Goal: Find contact information: Obtain details needed to contact an individual or organization

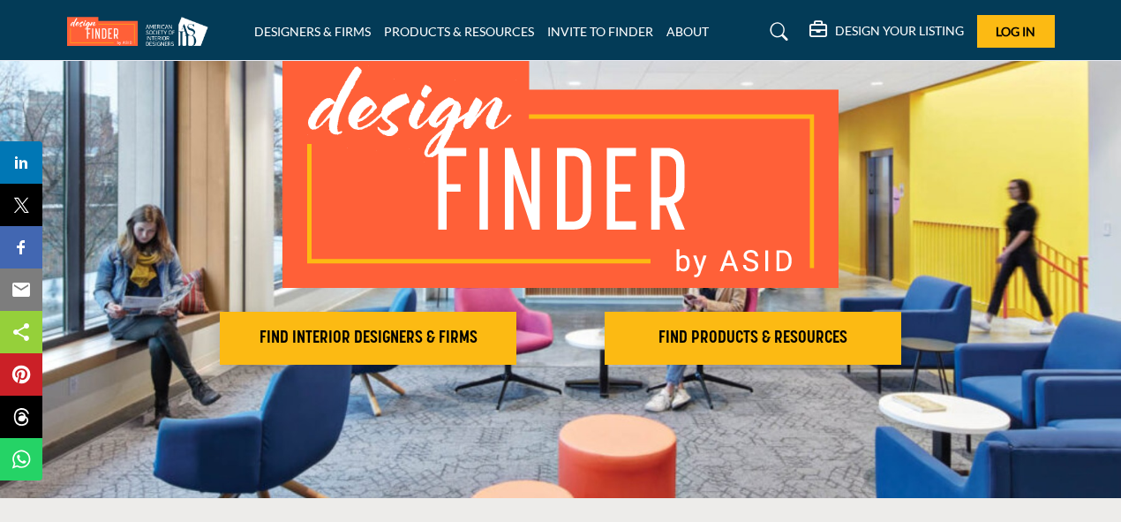
scroll to position [140, 0]
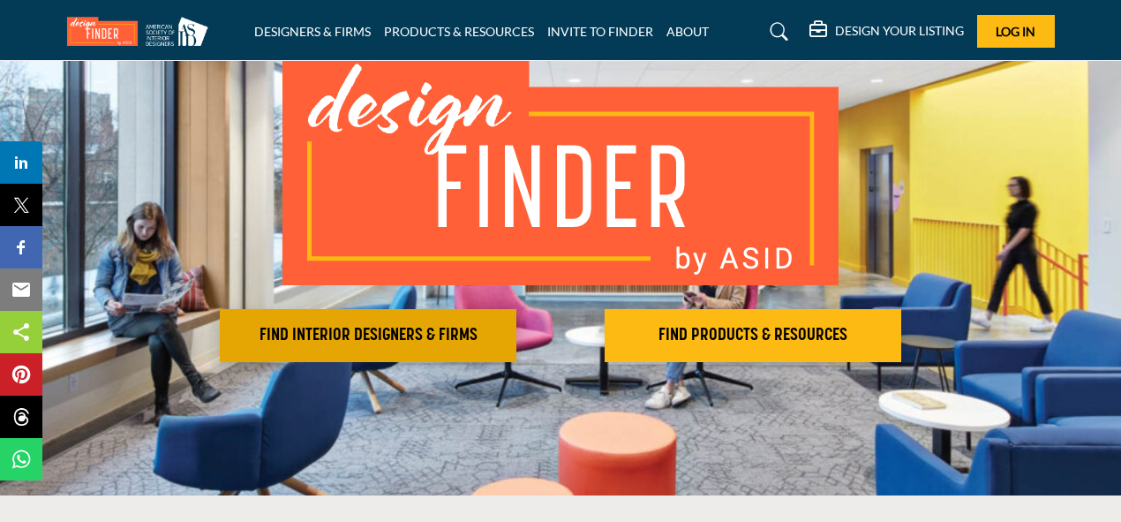
click at [393, 340] on h2 "FIND INTERIOR DESIGNERS & FIRMS" at bounding box center [368, 335] width 286 height 21
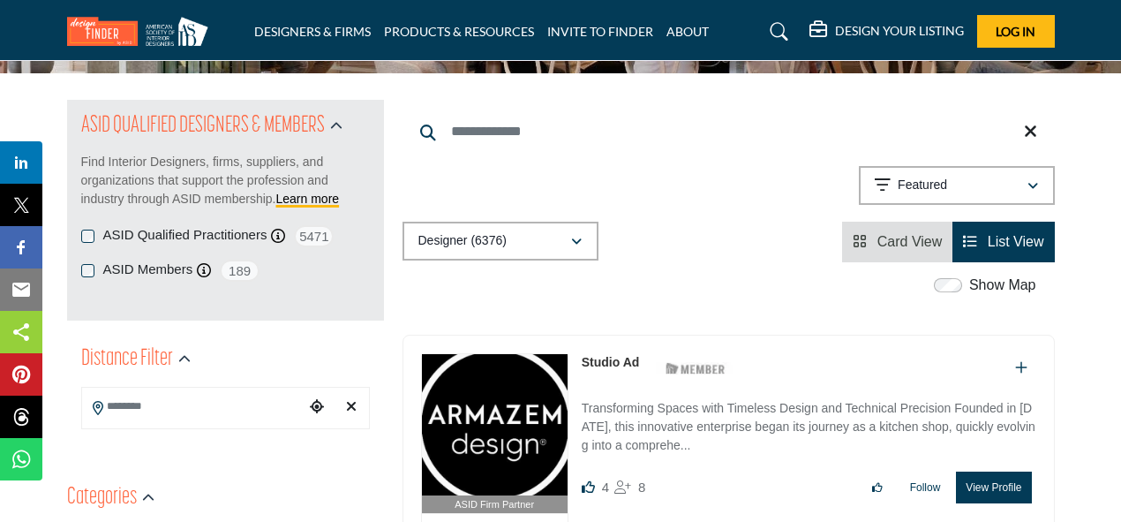
scroll to position [175, 0]
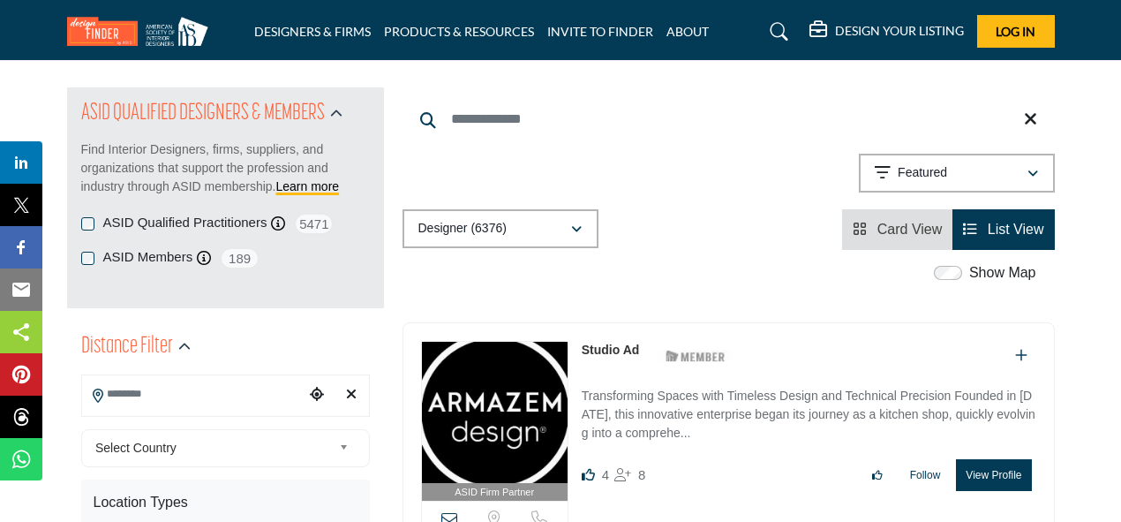
click at [230, 404] on input "Search Location" at bounding box center [193, 394] width 223 height 34
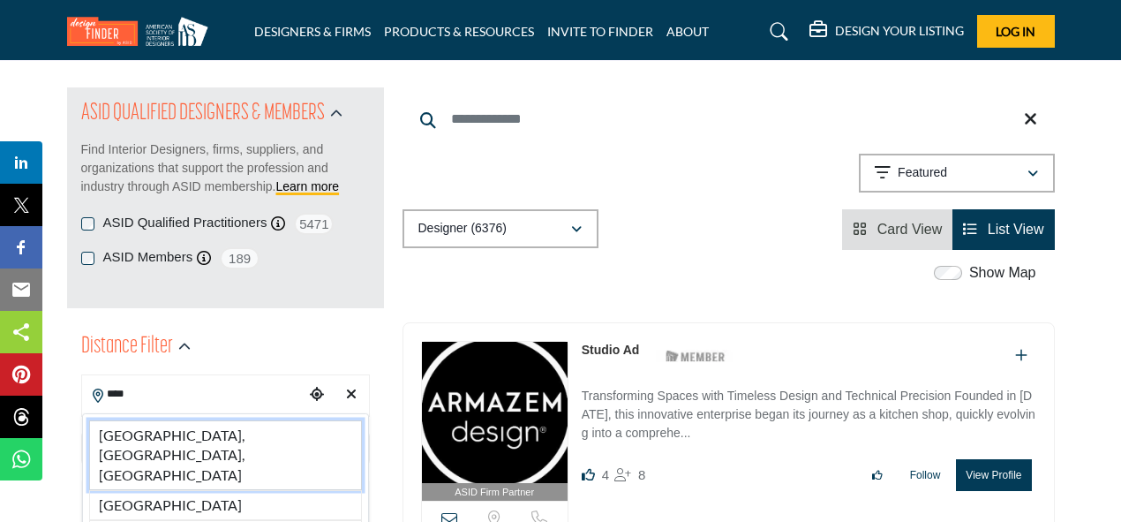
click at [193, 434] on li "[GEOGRAPHIC_DATA], [GEOGRAPHIC_DATA], [GEOGRAPHIC_DATA]" at bounding box center [225, 455] width 273 height 70
type input "**********"
type input "***"
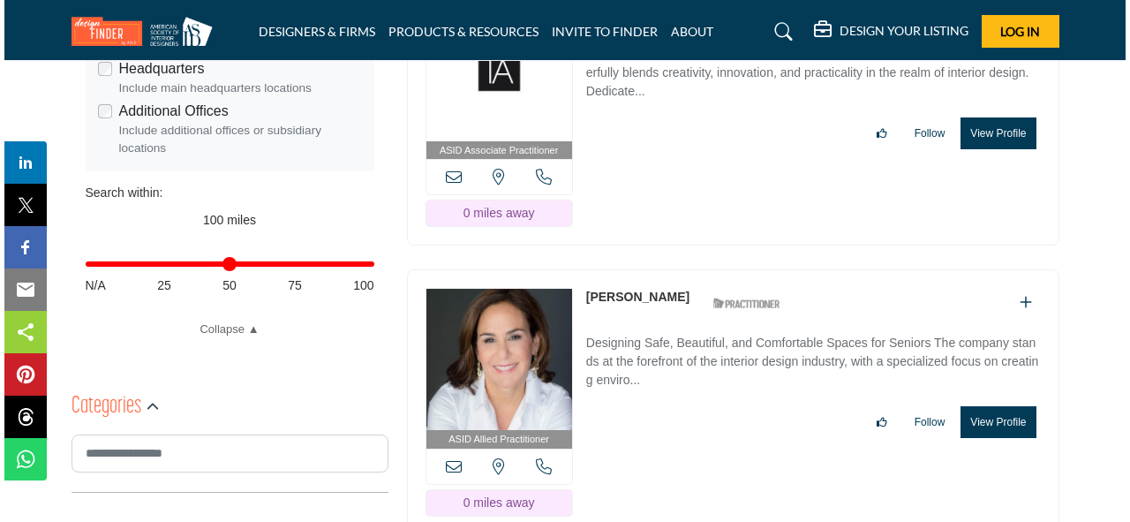
scroll to position [637, 0]
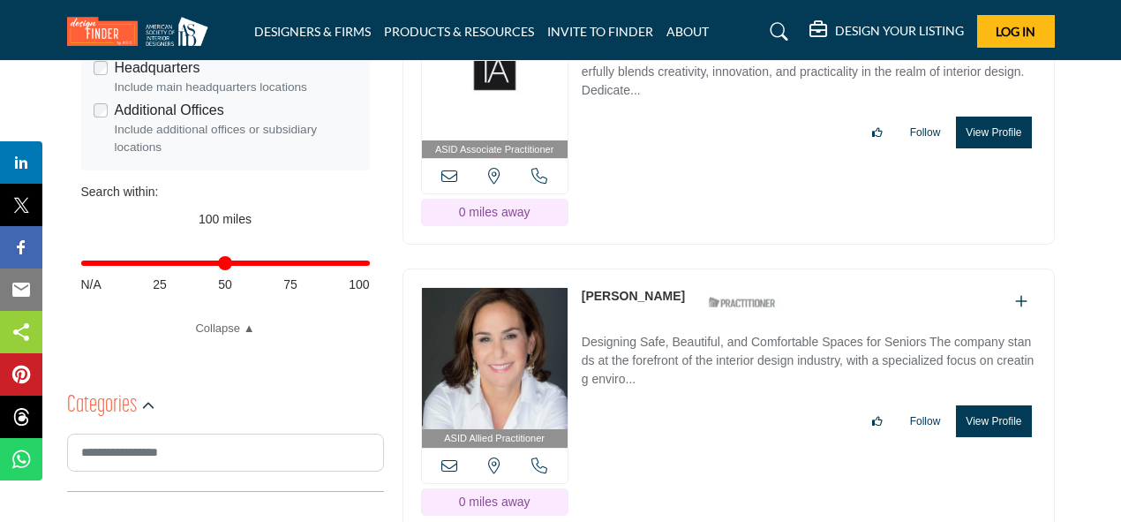
drag, startPoint x: 654, startPoint y: 252, endPoint x: 617, endPoint y: 254, distance: 37.2
click at [616, 287] on div "[PERSON_NAME] ASID Qualified Practitioner who validates work and experience to …" at bounding box center [684, 302] width 204 height 31
copy link "[PERSON_NAME]"
click at [976, 405] on button "View Profile" at bounding box center [993, 421] width 75 height 32
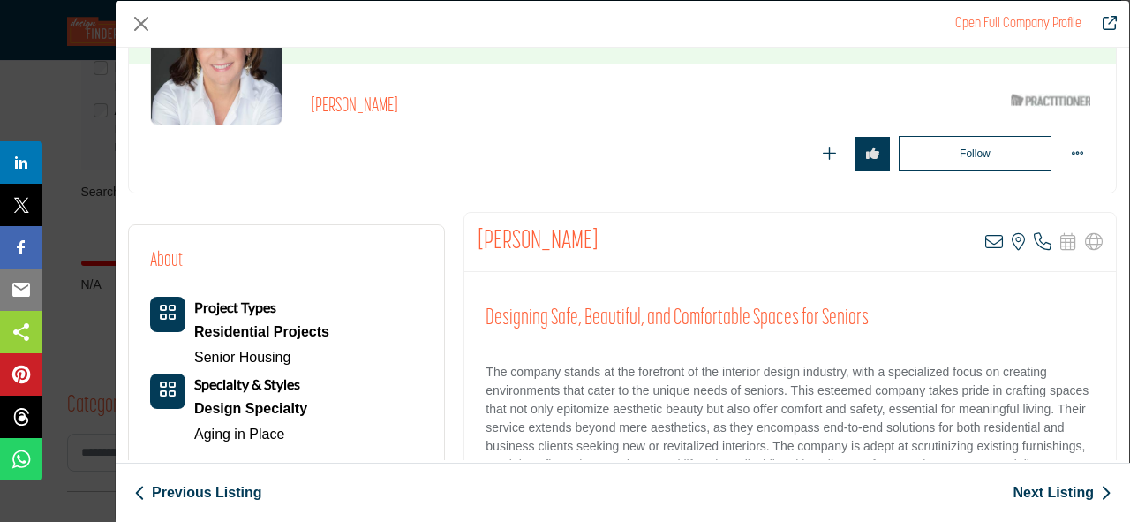
scroll to position [173, 0]
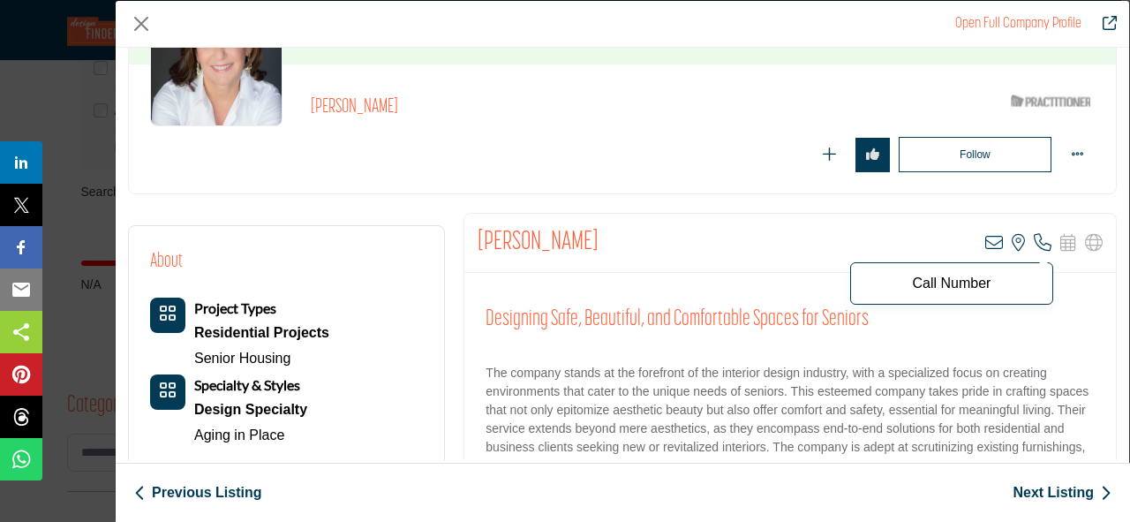
click at [1034, 234] on icon "Company Data Modal" at bounding box center [1043, 243] width 18 height 18
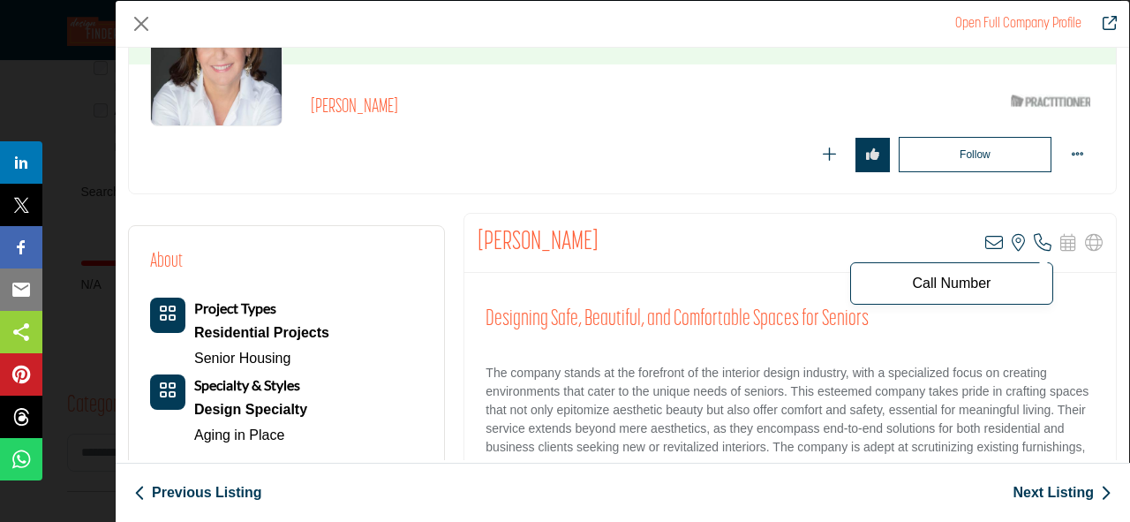
click at [1034, 262] on span "Call Number" at bounding box center [951, 283] width 203 height 42
click at [1034, 250] on div "[PERSON_NAME] View email address of this listing View the location of this list…" at bounding box center [790, 243] width 652 height 59
click at [1034, 240] on icon "Company Data Modal" at bounding box center [1043, 243] width 18 height 18
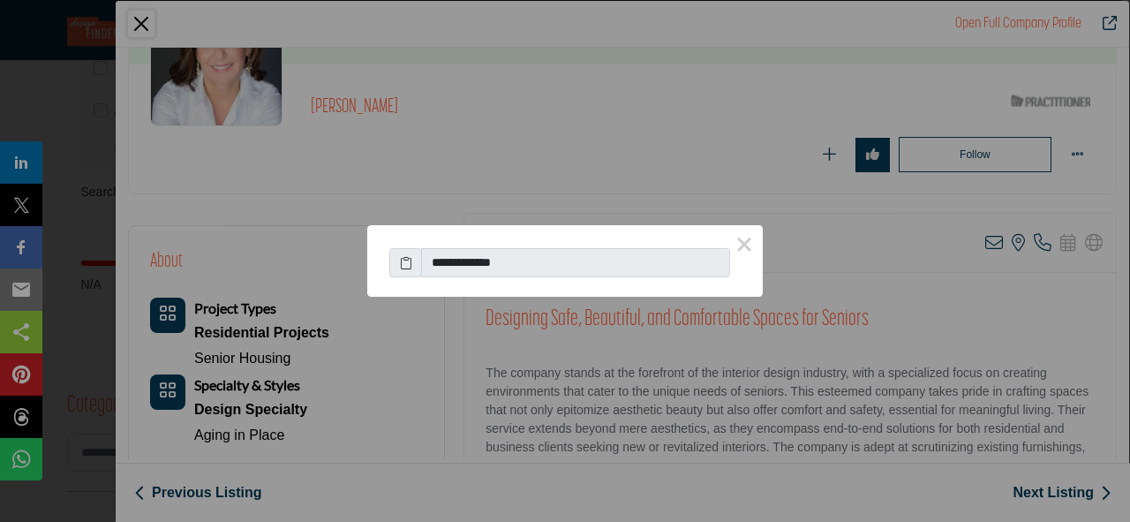
drag, startPoint x: 538, startPoint y: 258, endPoint x: 456, endPoint y: 261, distance: 82.2
click at [456, 260] on input "**********" at bounding box center [575, 263] width 309 height 30
click at [403, 267] on icon at bounding box center [406, 262] width 12 height 19
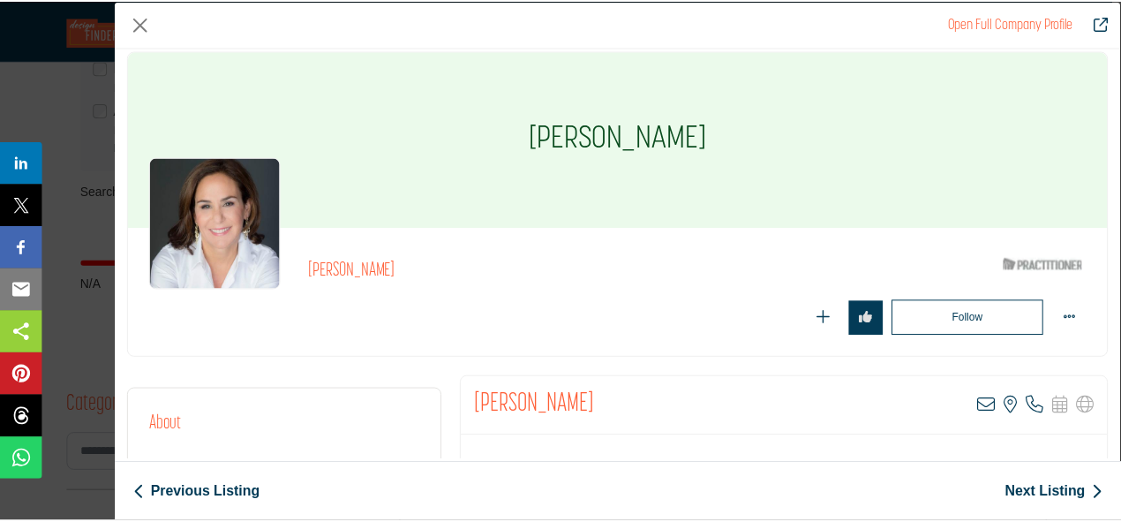
scroll to position [8, 0]
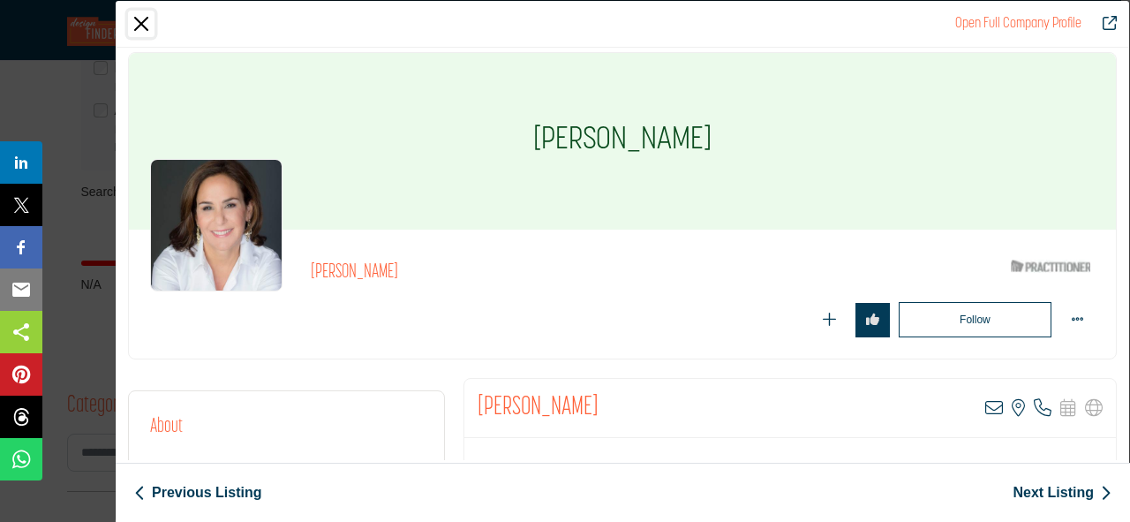
click at [140, 19] on button "Close" at bounding box center [141, 24] width 26 height 26
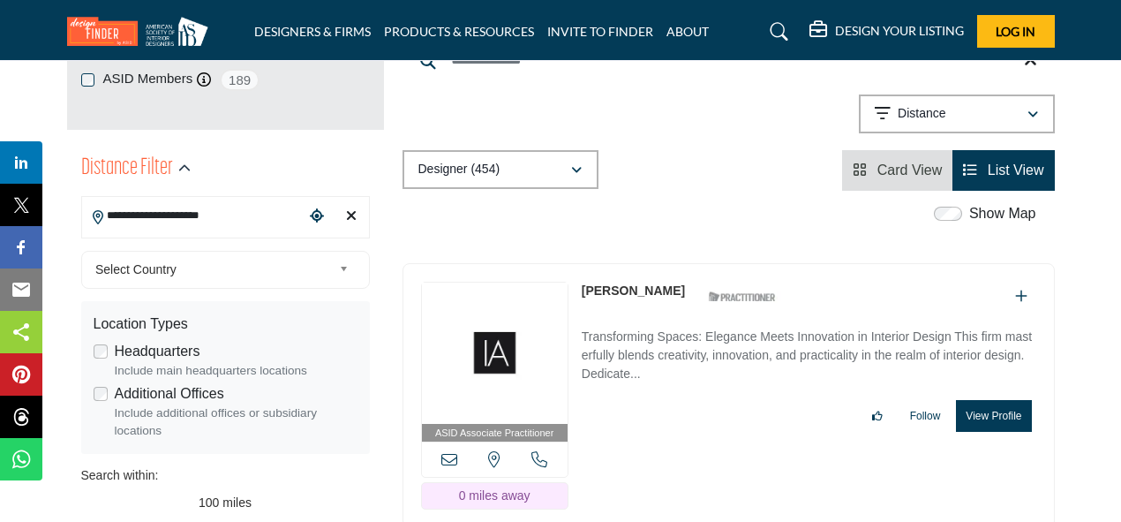
scroll to position [346, 0]
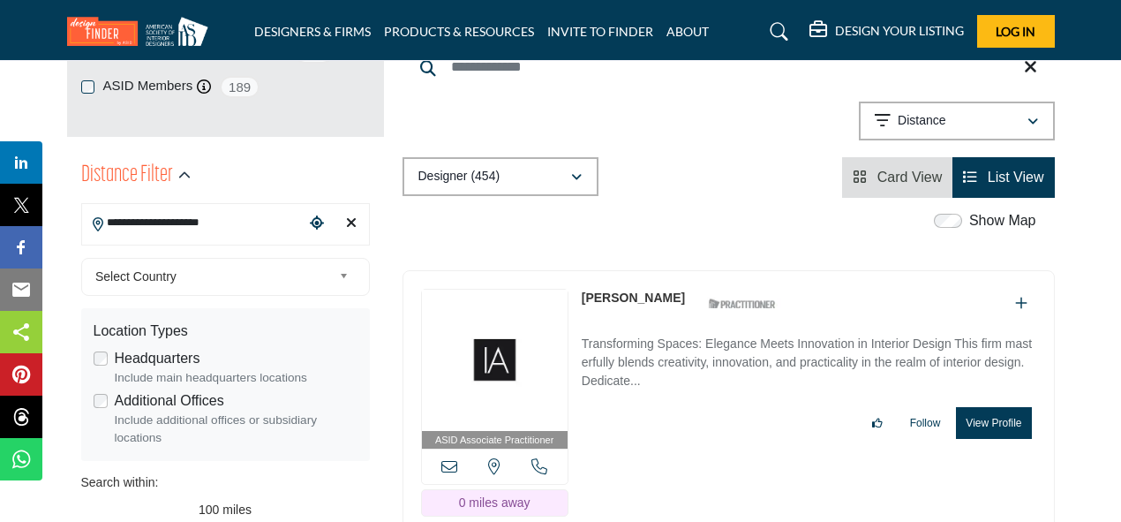
click at [641, 291] on link "[PERSON_NAME]" at bounding box center [633, 298] width 103 height 14
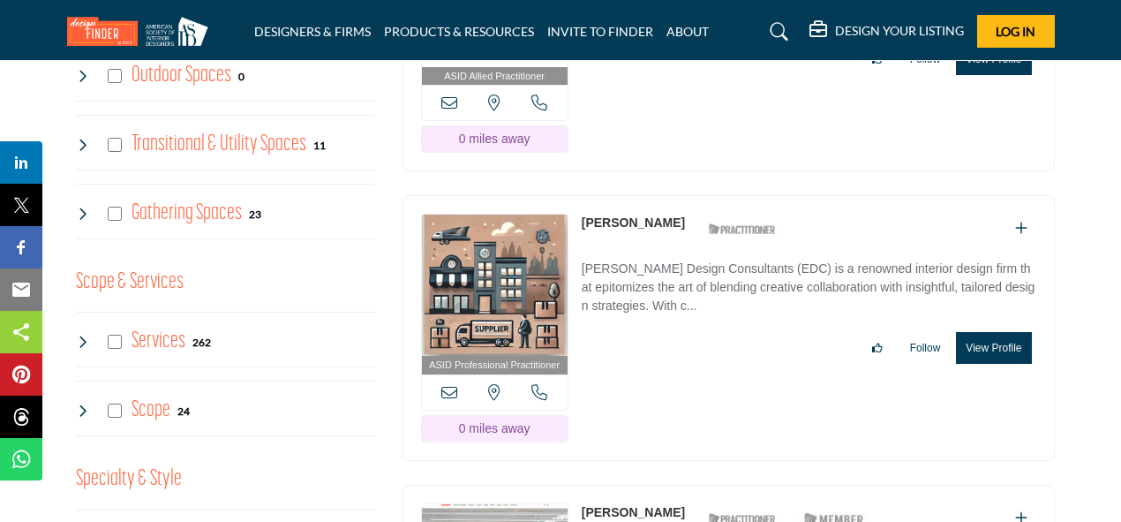
scroll to position [1628, 0]
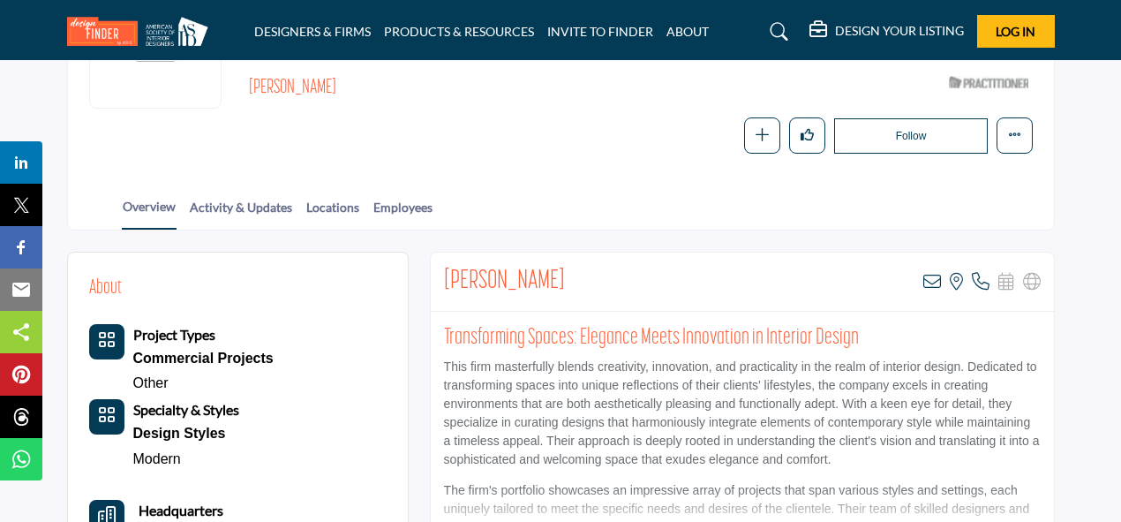
scroll to position [239, 0]
